Goal: Navigation & Orientation: Find specific page/section

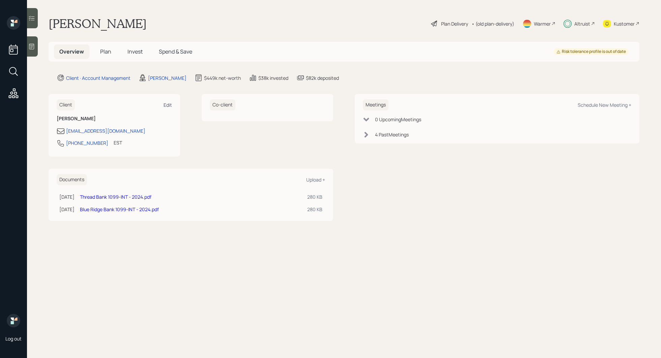
click at [165, 107] on div "Edit" at bounding box center [168, 105] width 8 height 6
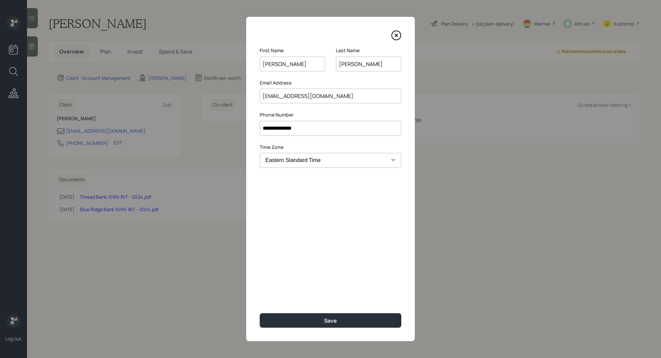
click at [399, 35] on icon at bounding box center [396, 35] width 10 height 10
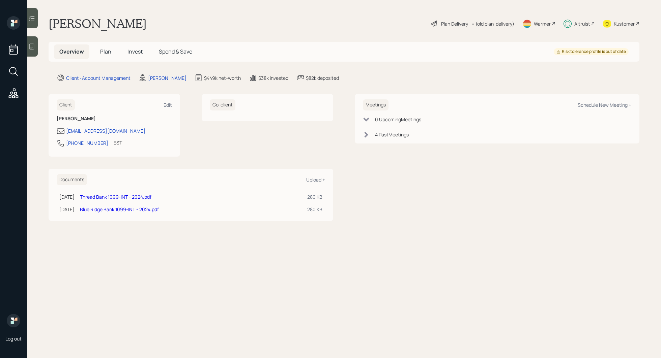
click at [176, 52] on span "Spend & Save" at bounding box center [175, 51] width 33 height 7
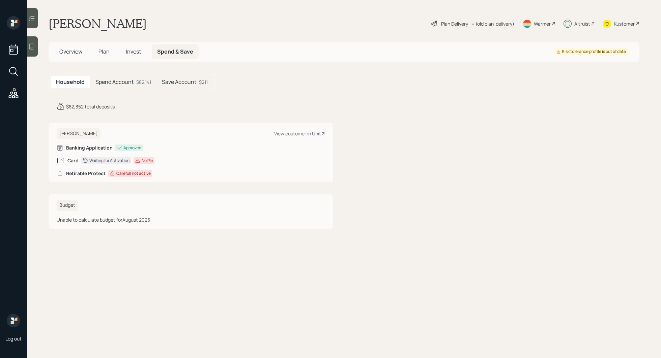
click at [122, 80] on h5 "Spend Account" at bounding box center [114, 82] width 38 height 6
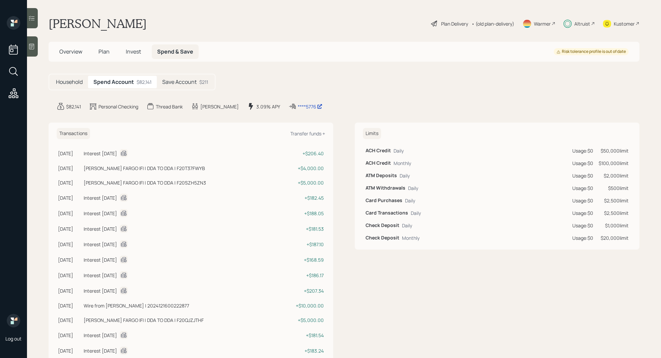
click at [168, 106] on div "Thread Bank" at bounding box center [169, 106] width 27 height 7
click at [160, 106] on div "Thread Bank" at bounding box center [169, 106] width 27 height 7
